Goal: Obtain resource: Download file/media

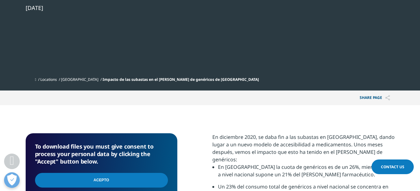
scroll to position [97, 369]
click at [140, 173] on input "Acepto" at bounding box center [101, 180] width 133 height 15
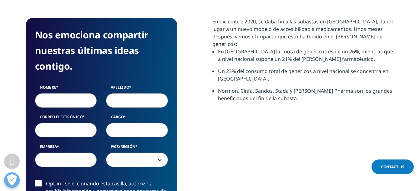
scroll to position [315, 0]
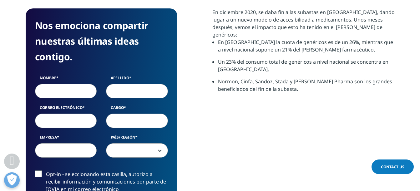
click at [73, 84] on input "Nombre" at bounding box center [66, 91] width 62 height 14
type input "Alberto"
type input "Ciudad"
type input "alberto.ciudad@tevaes.com"
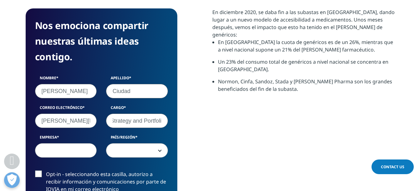
scroll to position [0, 23]
type input "Sr Dir. Strategy and Portfolio"
type input "Teva Pharma"
click at [162, 144] on span at bounding box center [136, 151] width 61 height 14
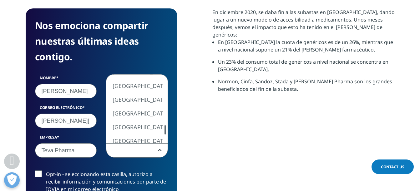
click at [165, 125] on div at bounding box center [164, 129] width 1 height 9
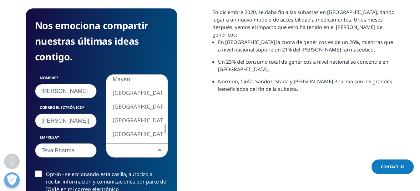
select select "Spain"
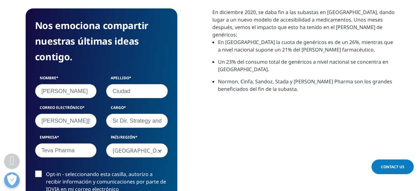
click at [36, 171] on label "Opt-in - seleccionando esta casilla, autorizo a recibir información y comunicac…" at bounding box center [101, 184] width 133 height 26
click at [46, 171] on input "Opt-in - seleccionando esta casilla, autorizo a recibir información y comunicac…" at bounding box center [46, 171] width 0 height 0
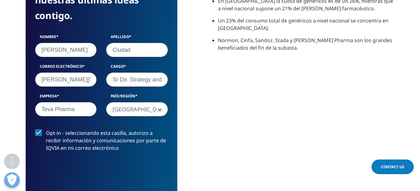
scroll to position [378, 0]
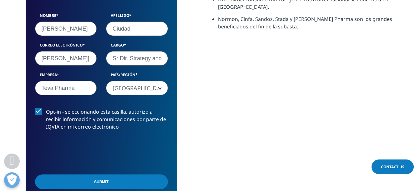
click at [131, 175] on input "Submit" at bounding box center [101, 182] width 133 height 15
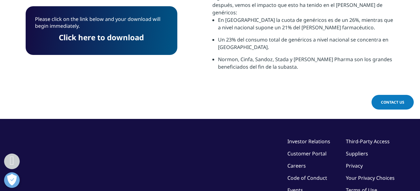
scroll to position [238, 0]
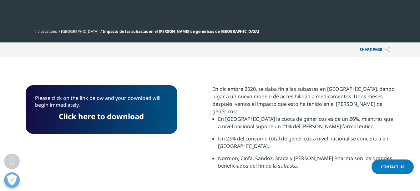
click at [113, 111] on link "Click here to download" at bounding box center [101, 116] width 85 height 10
